Goal: Information Seeking & Learning: Learn about a topic

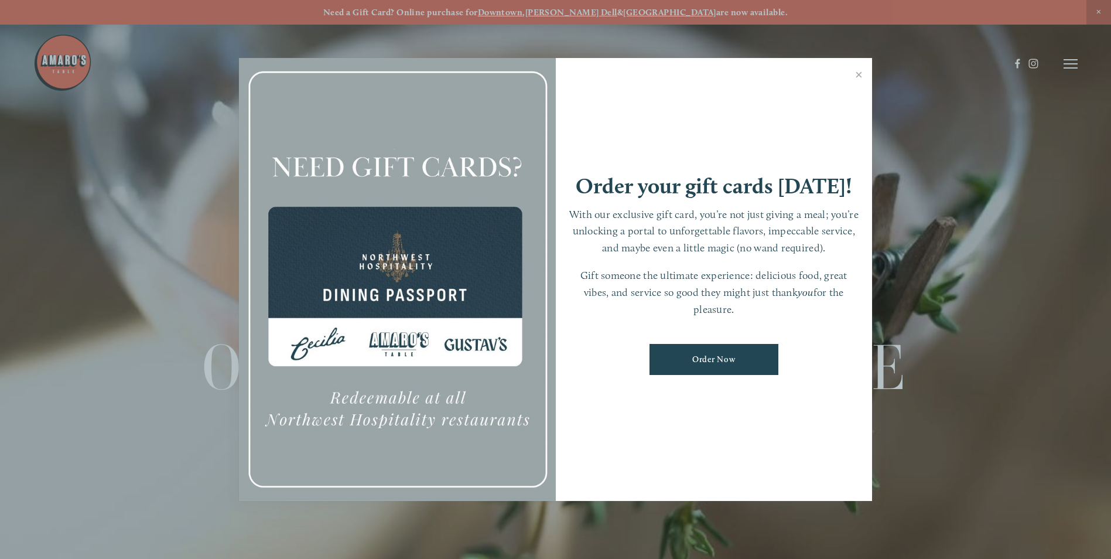
click at [696, 357] on link "Order Now" at bounding box center [713, 359] width 129 height 31
click at [1070, 63] on div at bounding box center [555, 279] width 1111 height 559
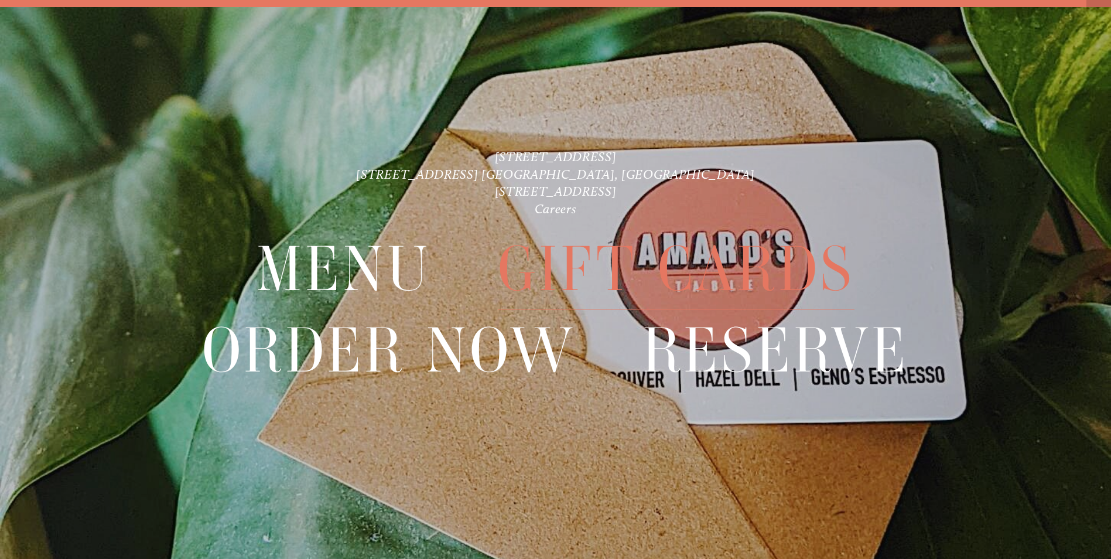
scroll to position [25, 0]
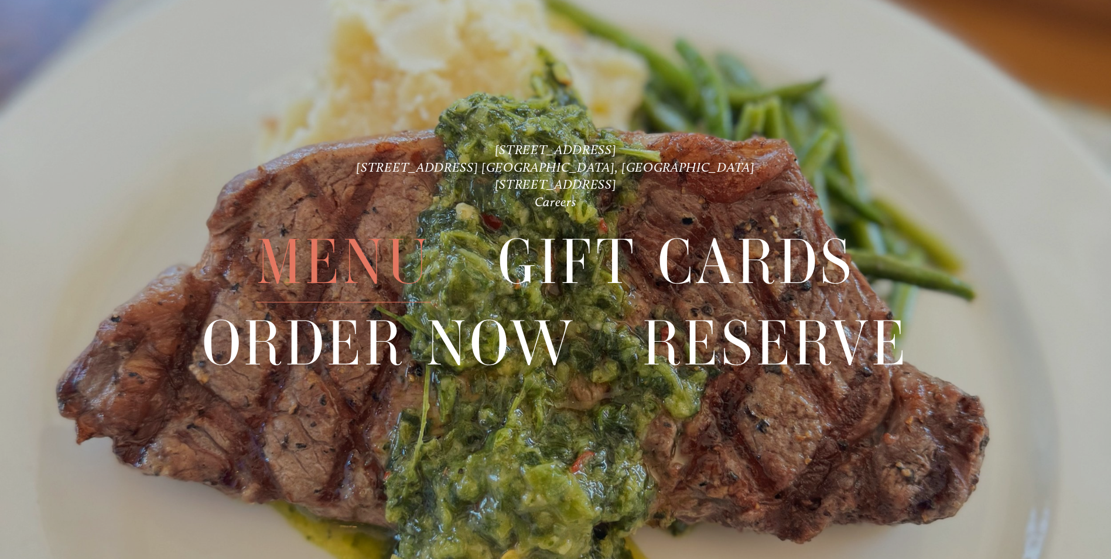
click at [370, 261] on span "Menu" at bounding box center [344, 262] width 175 height 80
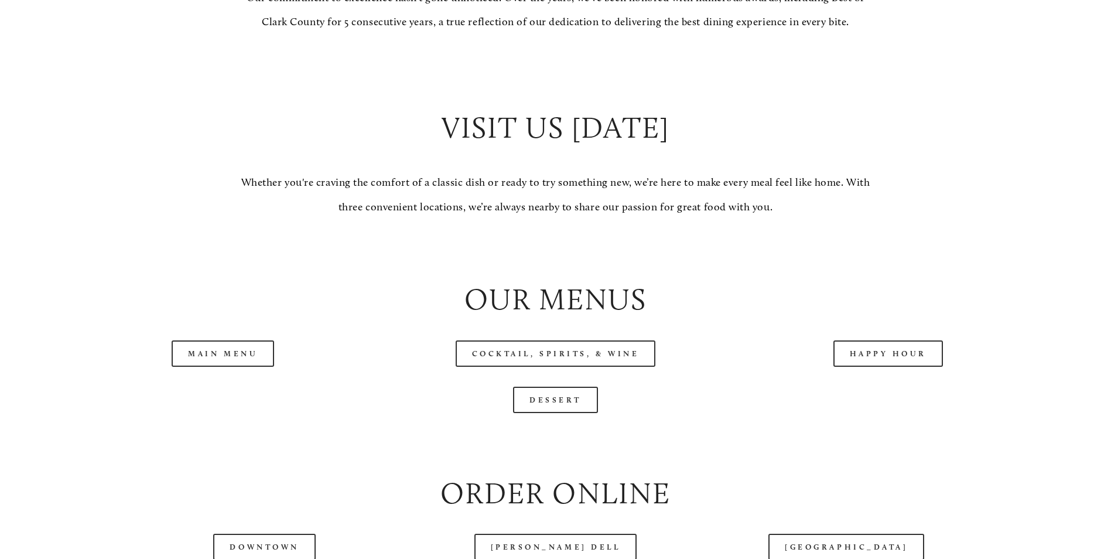
scroll to position [1113, 0]
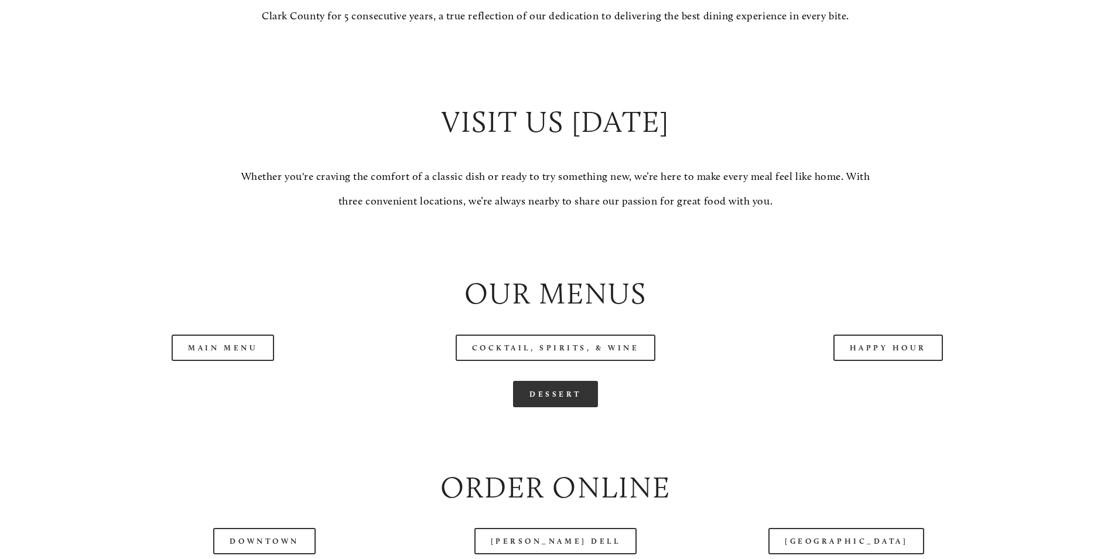
click at [566, 407] on link "Dessert" at bounding box center [555, 394] width 85 height 26
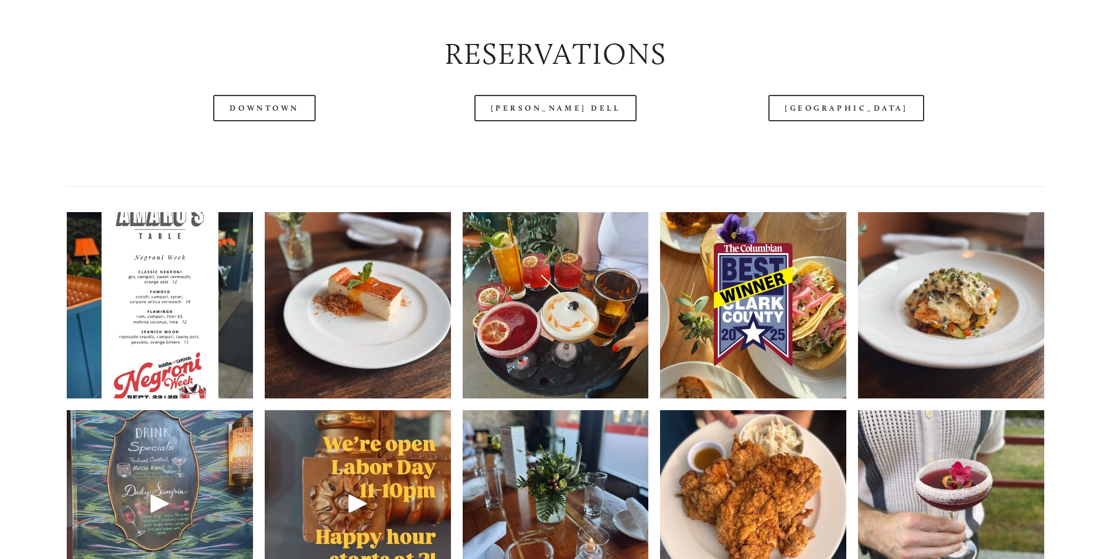
scroll to position [1815, 0]
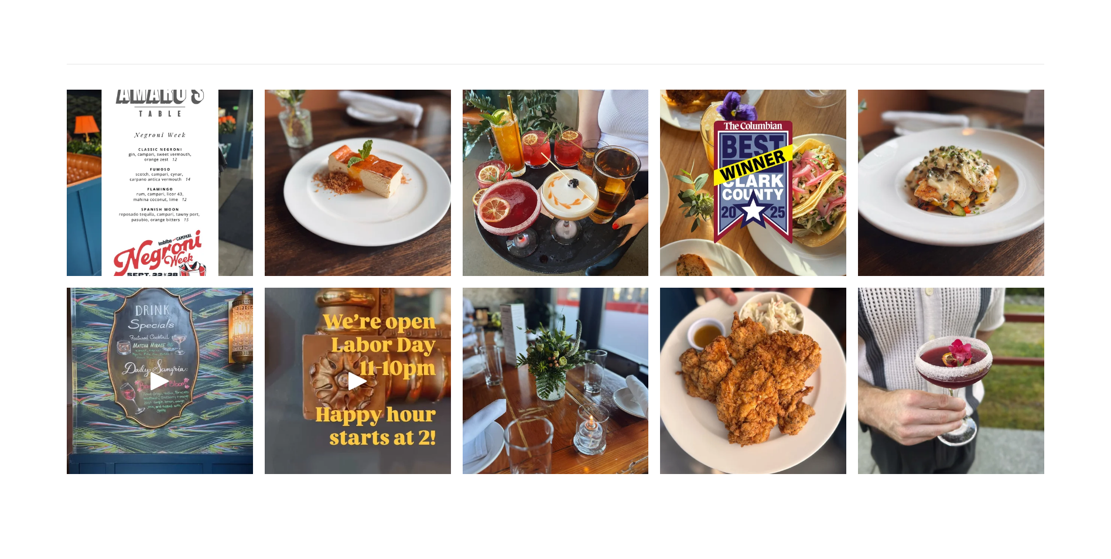
click at [402, 236] on img at bounding box center [358, 183] width 186 height 248
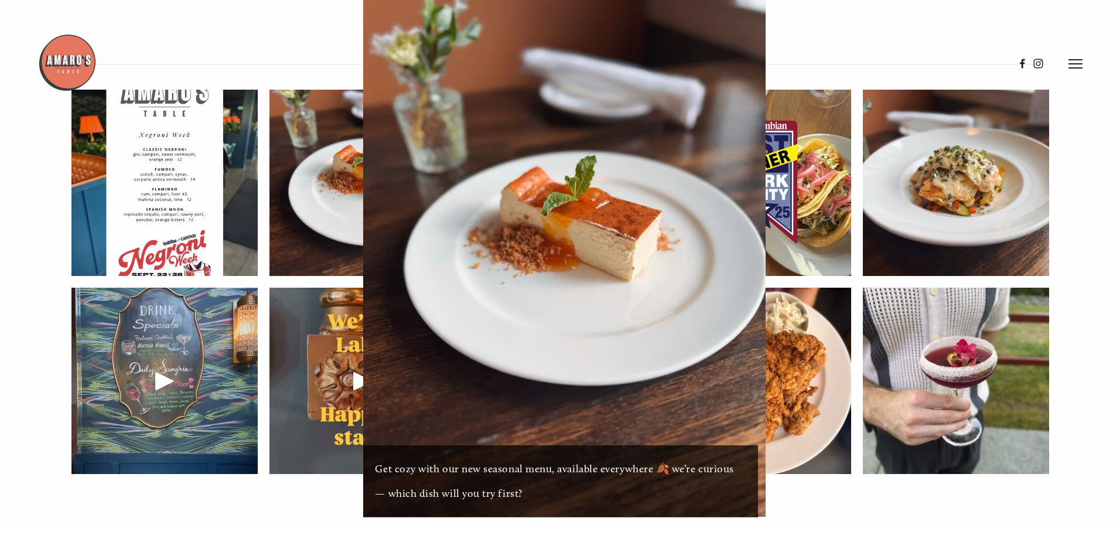
scroll to position [1784, 0]
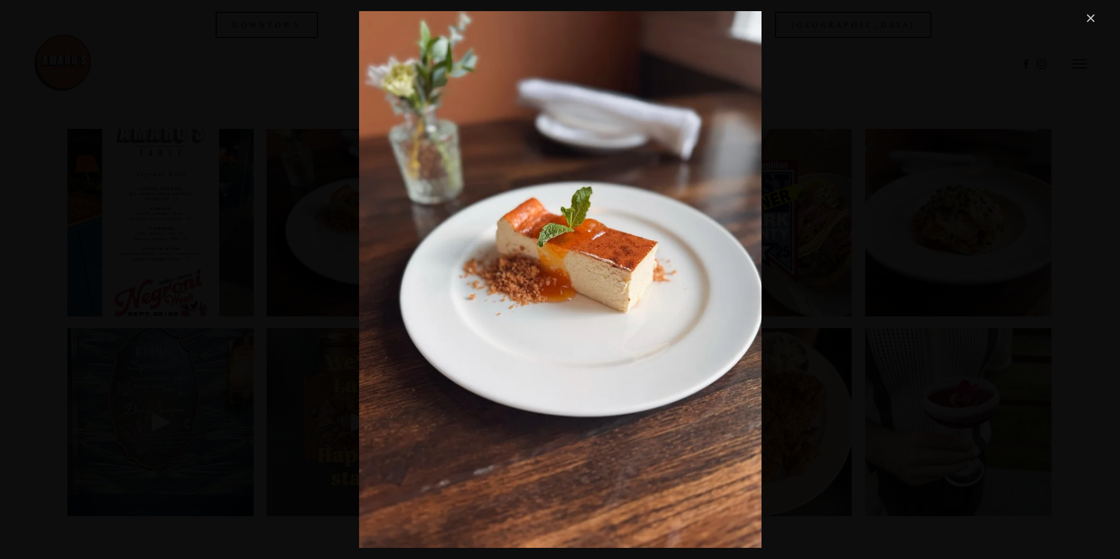
drag, startPoint x: 1092, startPoint y: 16, endPoint x: 970, endPoint y: 63, distance: 130.5
click at [1092, 17] on link "Close" at bounding box center [1090, 18] width 14 height 14
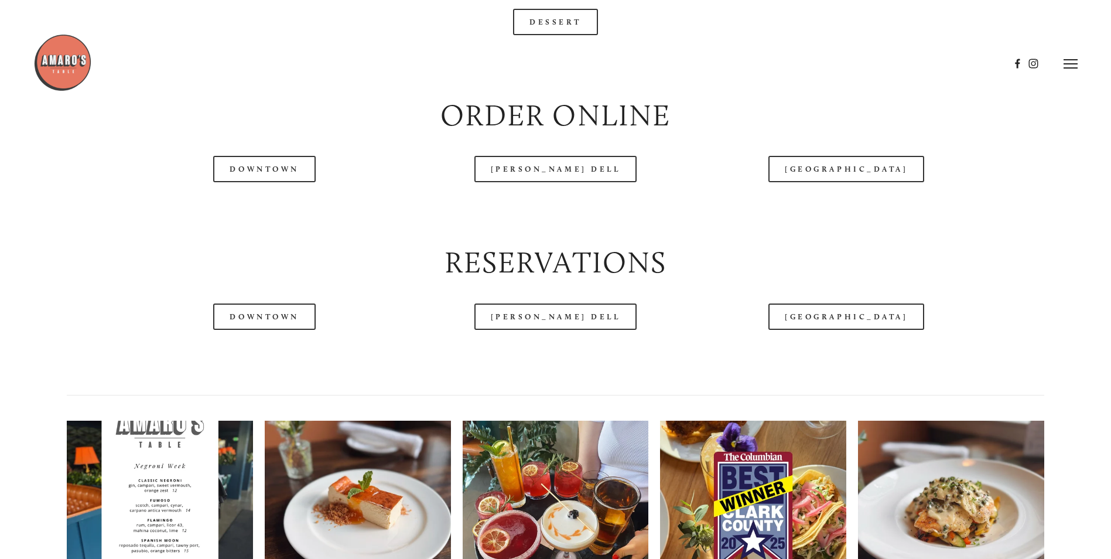
scroll to position [1464, 0]
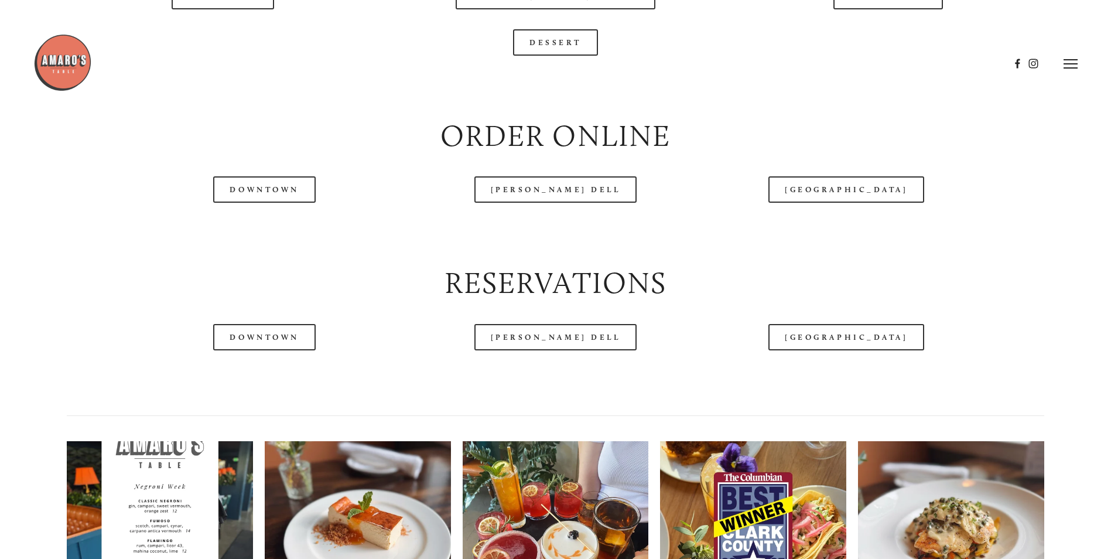
click at [574, 82] on div at bounding box center [521, 63] width 976 height 61
click at [545, 83] on div at bounding box center [521, 63] width 976 height 61
click at [558, 81] on header "Menu Order Now Visit Gallery 0" at bounding box center [555, 35] width 1044 height 128
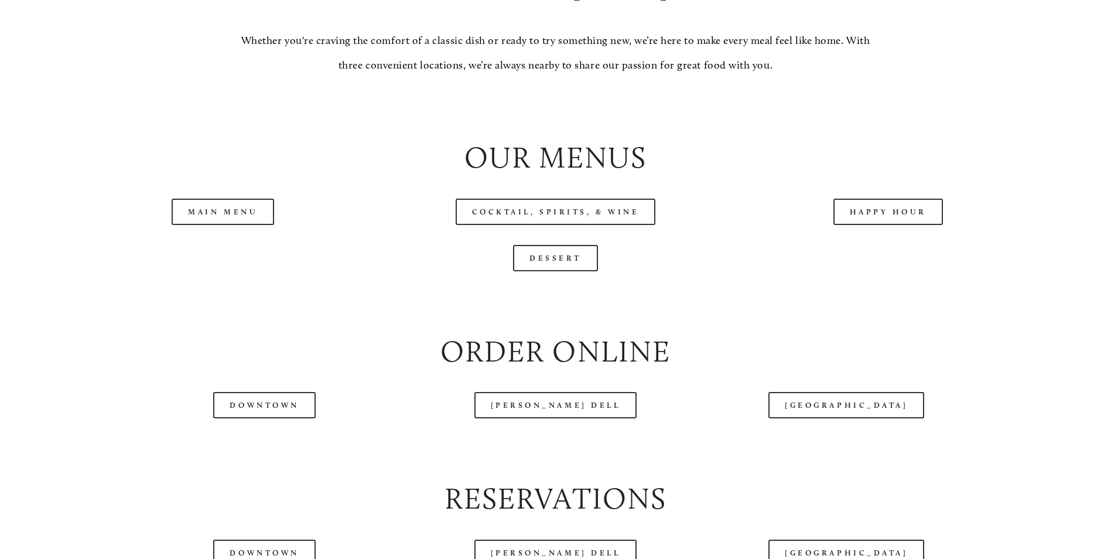
scroll to position [1347, 0]
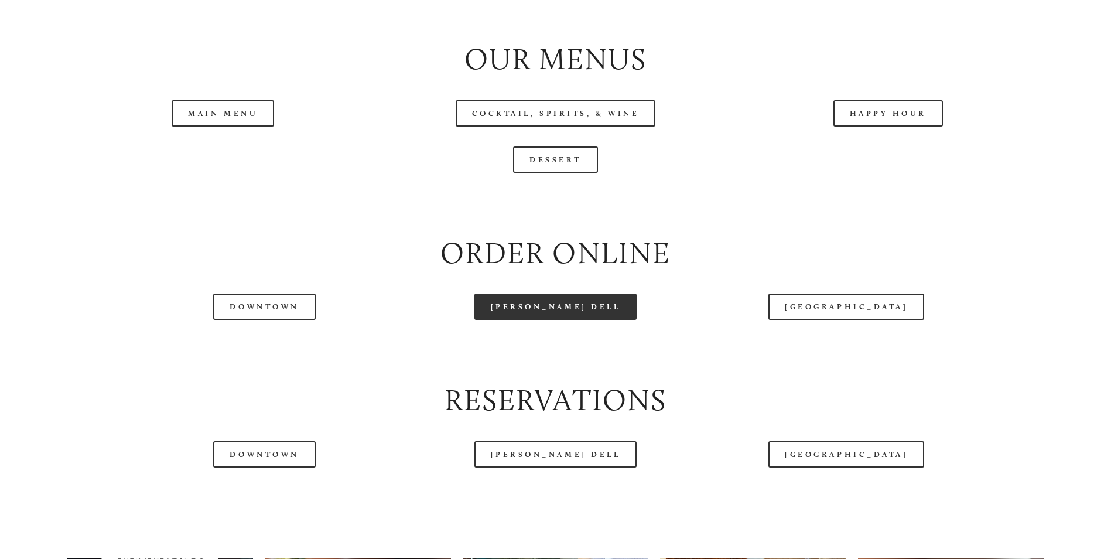
click at [532, 320] on link "[PERSON_NAME] Dell" at bounding box center [555, 306] width 163 height 26
